Goal: Check status

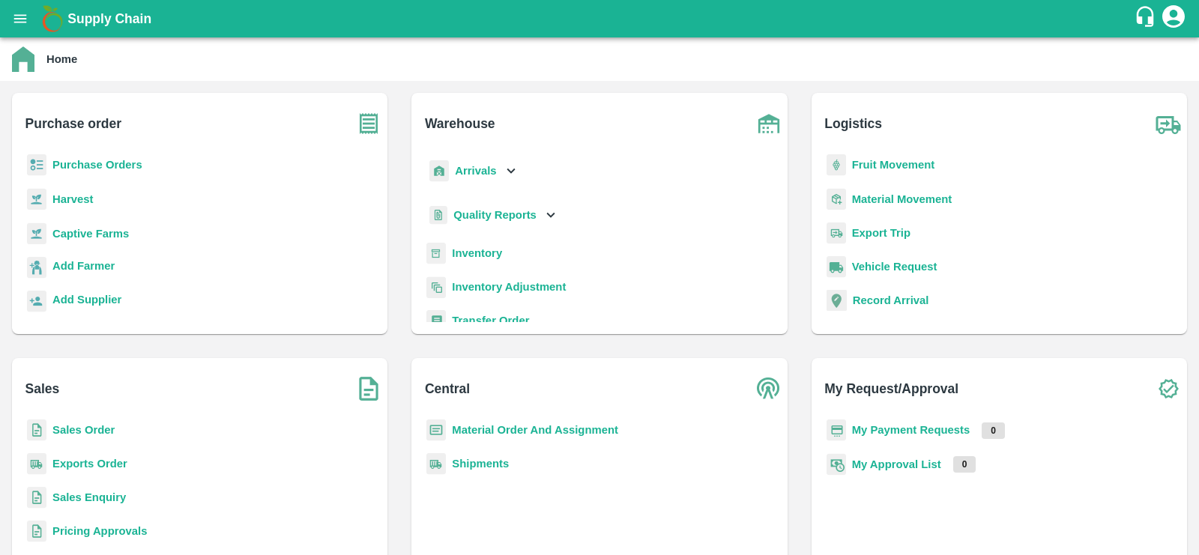
click at [871, 164] on b "Fruit Movement" at bounding box center [893, 165] width 83 height 12
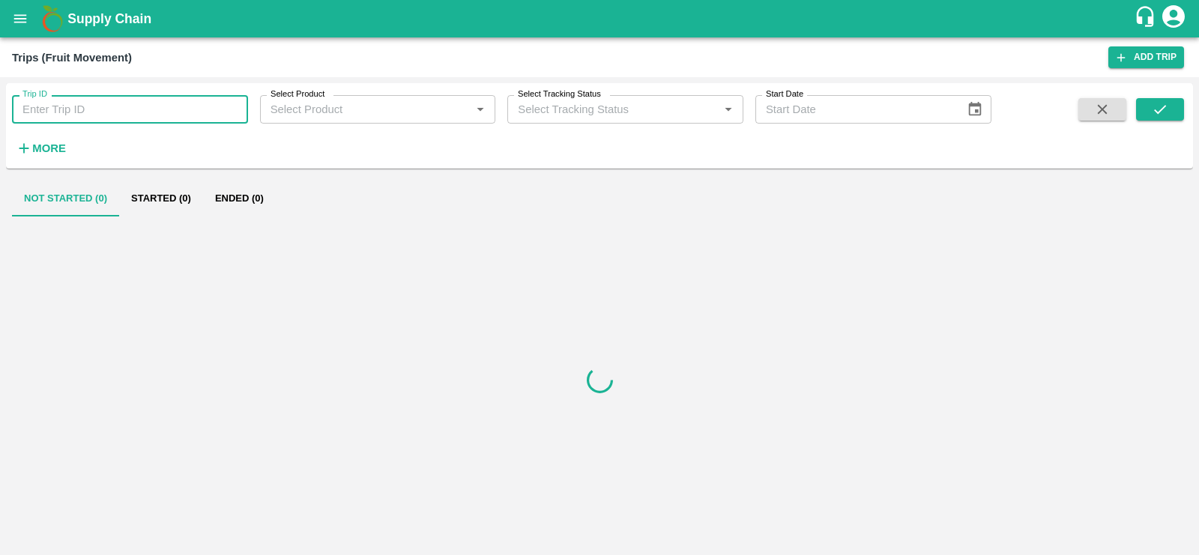
click at [169, 111] on input "Trip ID" at bounding box center [130, 109] width 236 height 28
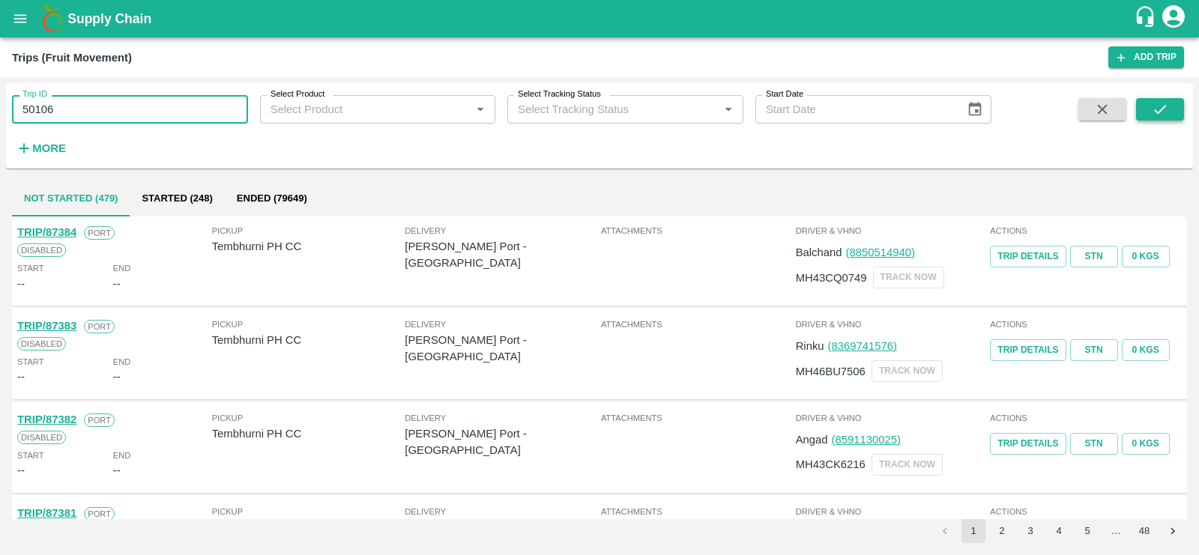
type input "50106"
click at [1159, 111] on icon "submit" at bounding box center [1160, 109] width 12 height 9
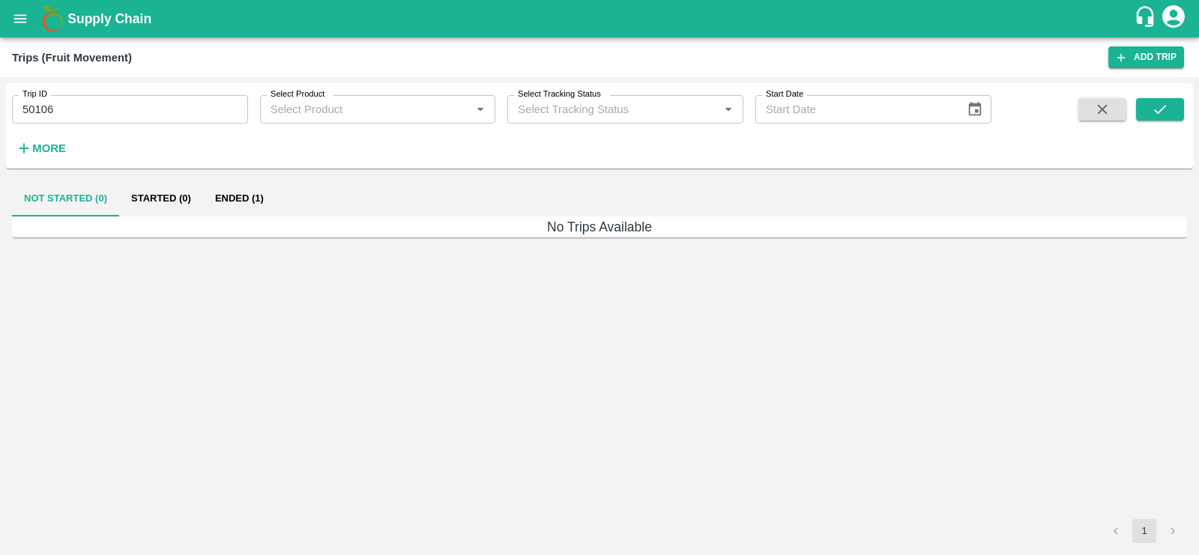
click at [236, 197] on button "Ended (1)" at bounding box center [239, 199] width 73 height 36
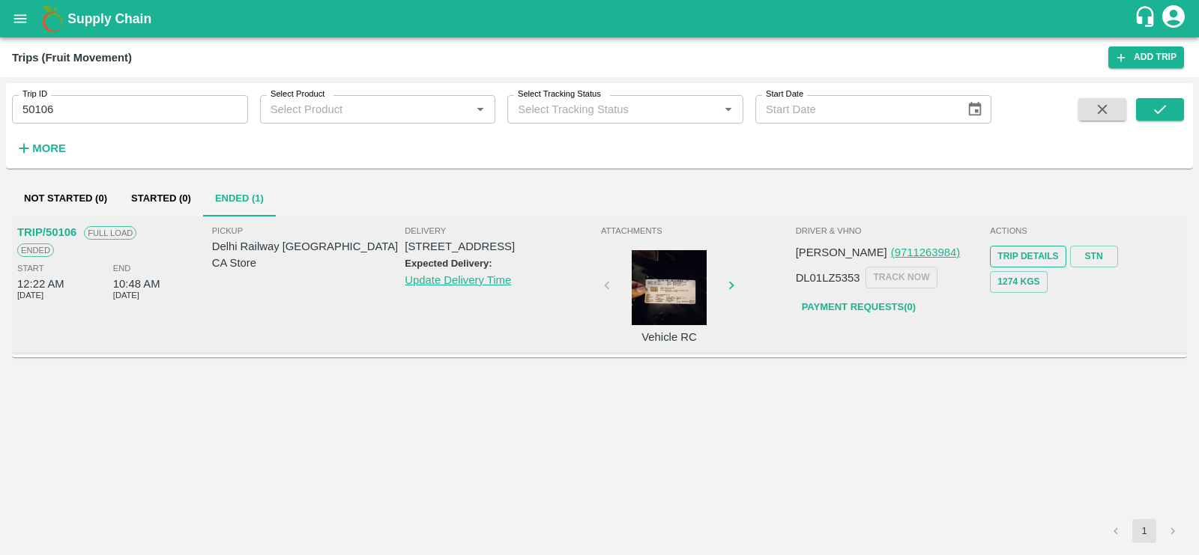
click at [1029, 255] on link "Trip Details" at bounding box center [1028, 257] width 76 height 22
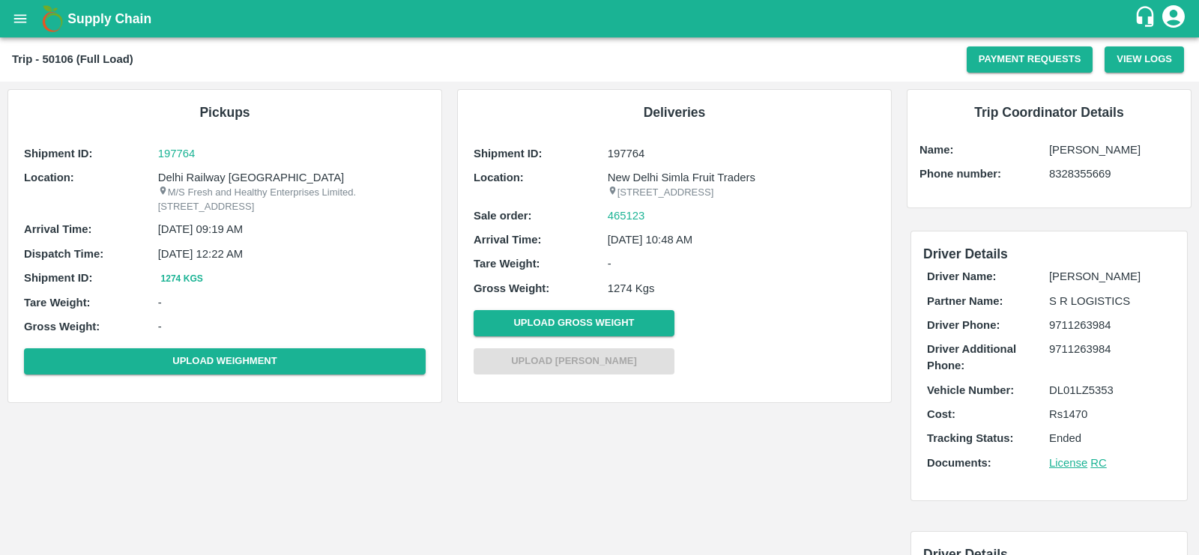
scroll to position [41, 0]
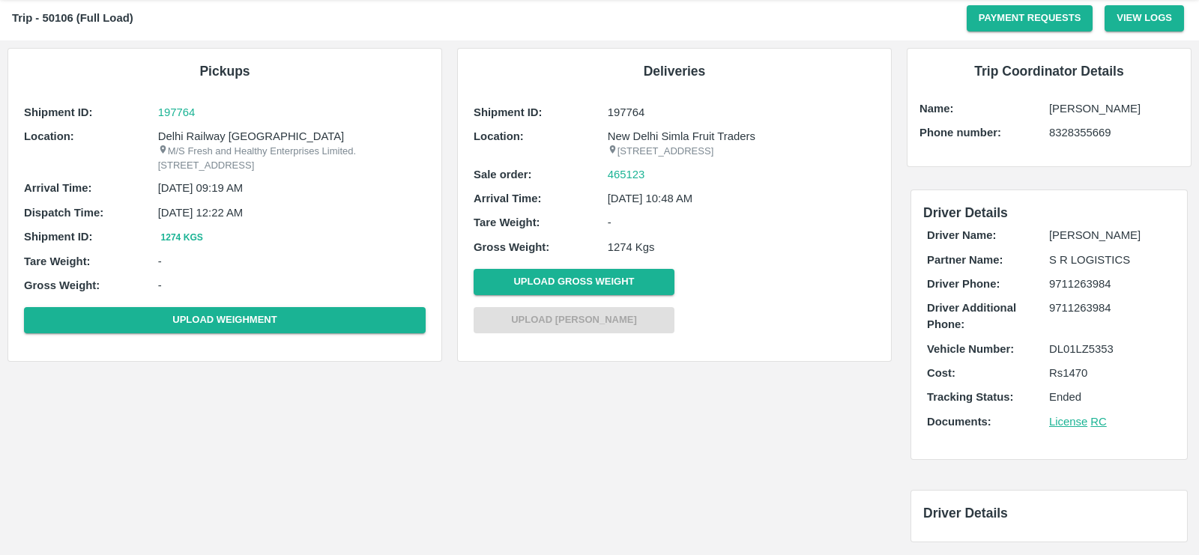
click at [1071, 260] on p "S R LOGISTICS" at bounding box center [1110, 260] width 122 height 16
click at [964, 257] on b "Partner Name:" at bounding box center [965, 260] width 76 height 12
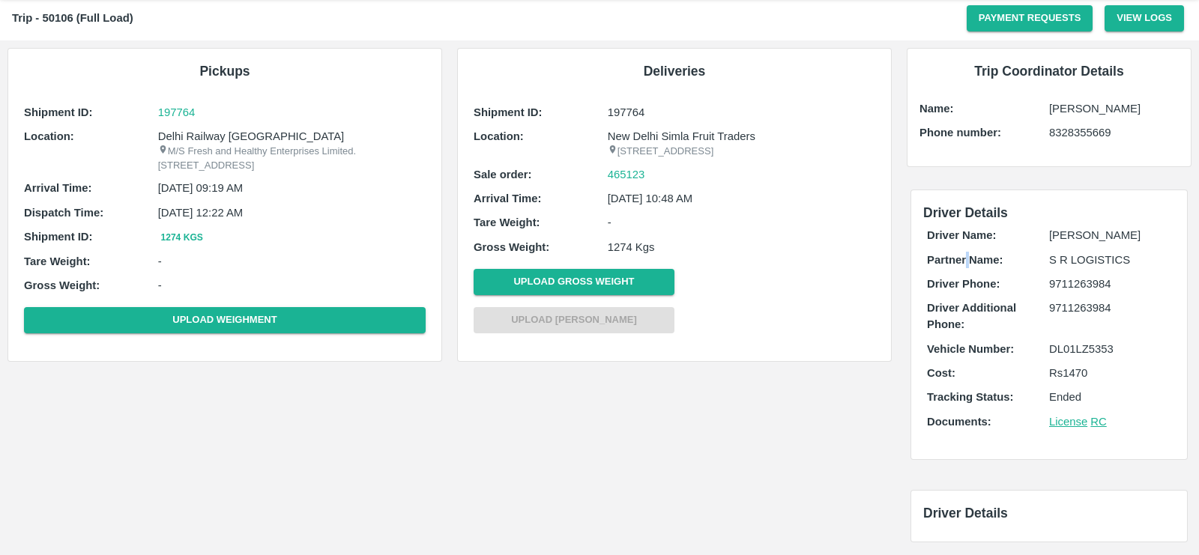
click at [964, 257] on b "Partner Name:" at bounding box center [965, 260] width 76 height 12
